Goal: Find specific page/section: Find specific page/section

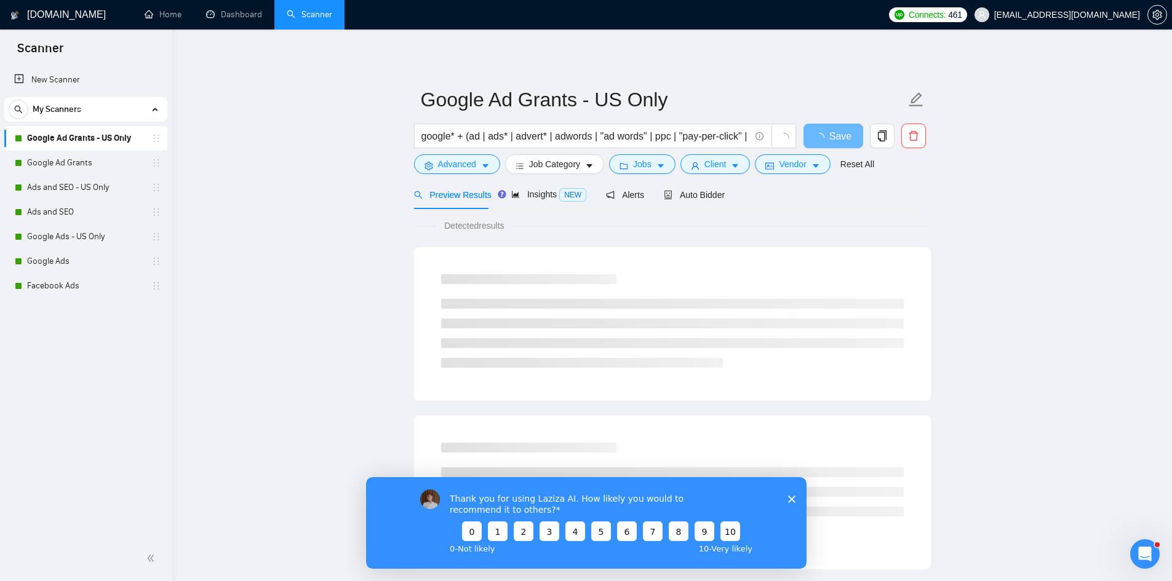
drag, startPoint x: 788, startPoint y: 500, endPoint x: 1152, endPoint y: 978, distance: 600.5
click at [788, 500] on icon "Close survey" at bounding box center [791, 498] width 7 height 7
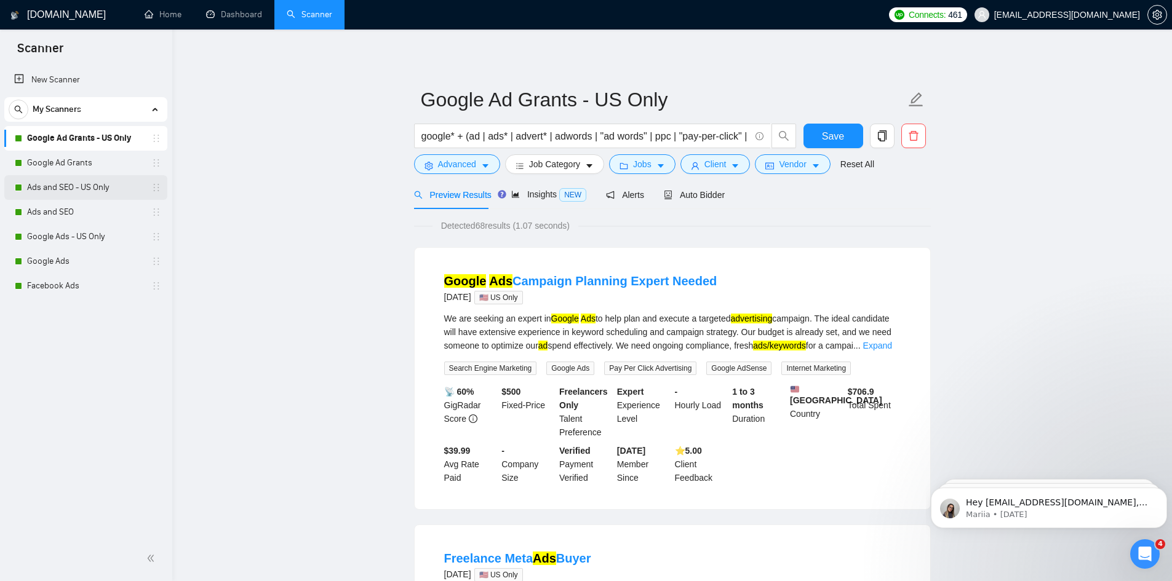
click at [92, 190] on link "Ads and SEO - US Only" at bounding box center [85, 187] width 117 height 25
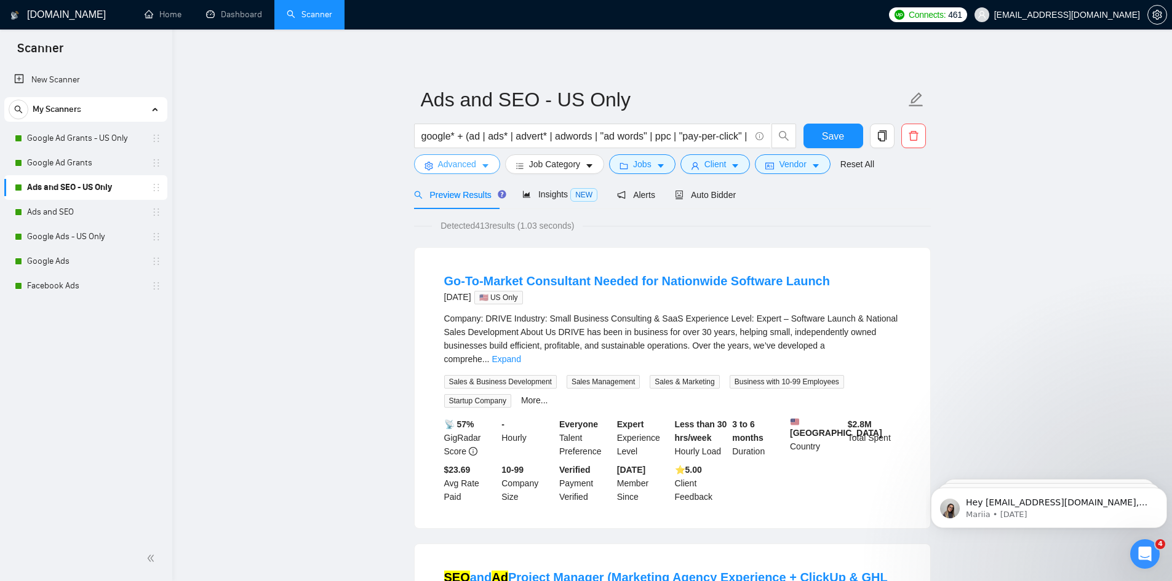
click at [450, 170] on span "Advanced" at bounding box center [457, 165] width 38 height 14
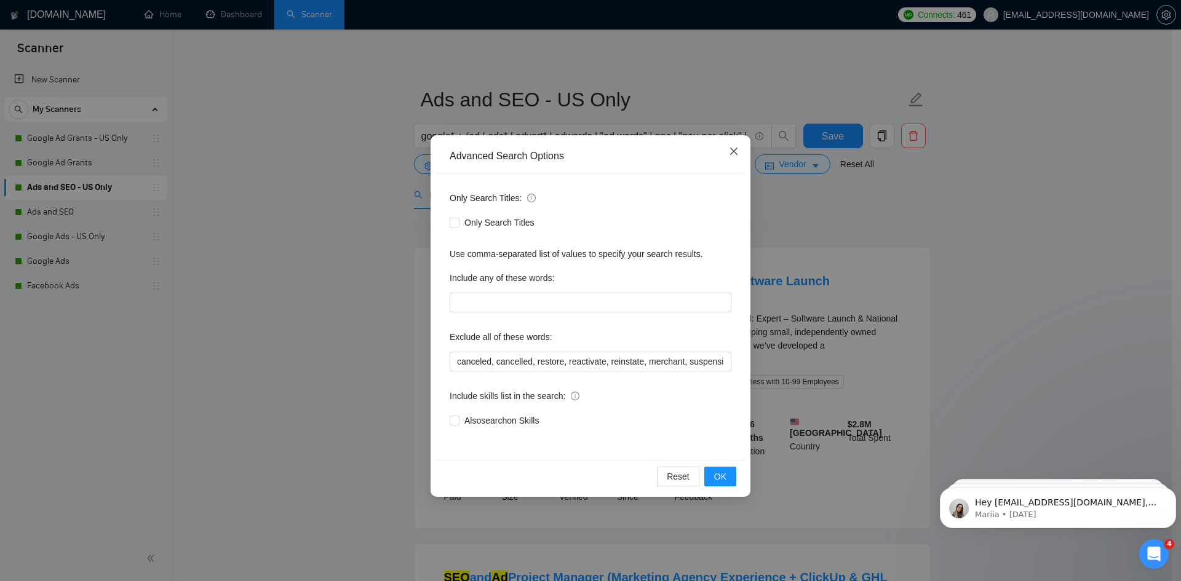
click at [736, 149] on icon "close" at bounding box center [734, 151] width 10 height 10
